Goal: Find specific page/section: Find specific page/section

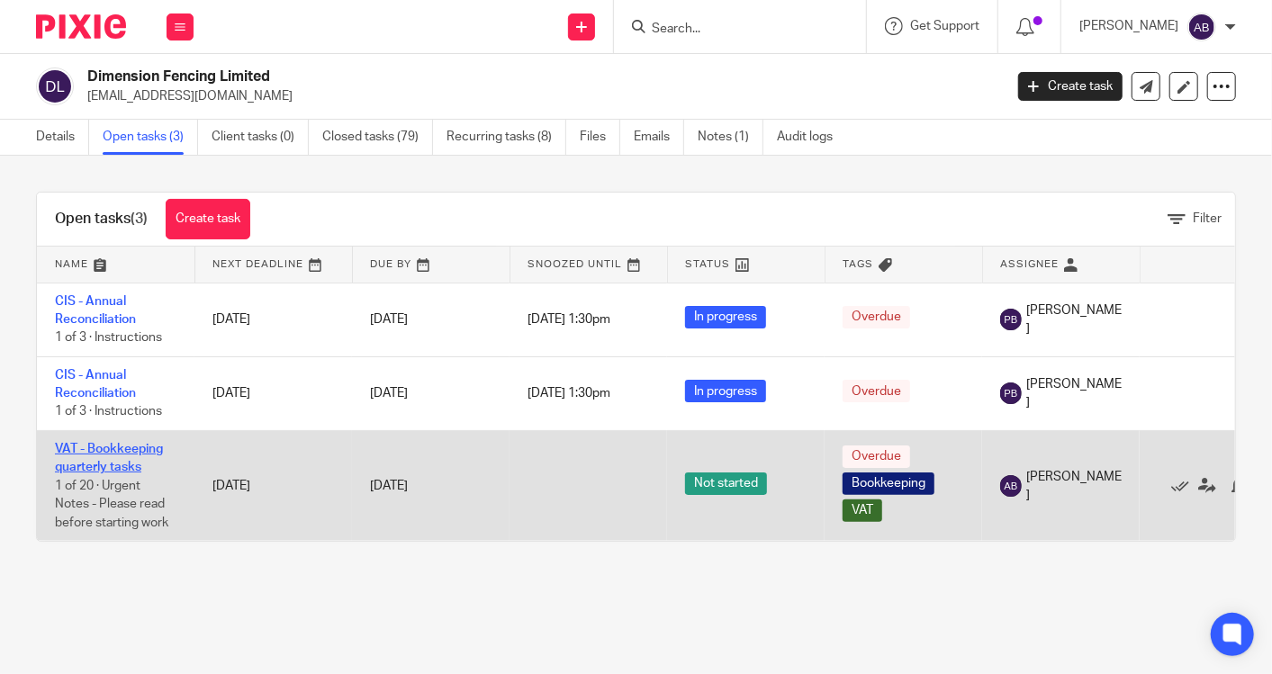
click at [116, 461] on link "VAT - Bookkeeping quarterly tasks" at bounding box center [109, 458] width 108 height 31
